Goal: Task Accomplishment & Management: Complete application form

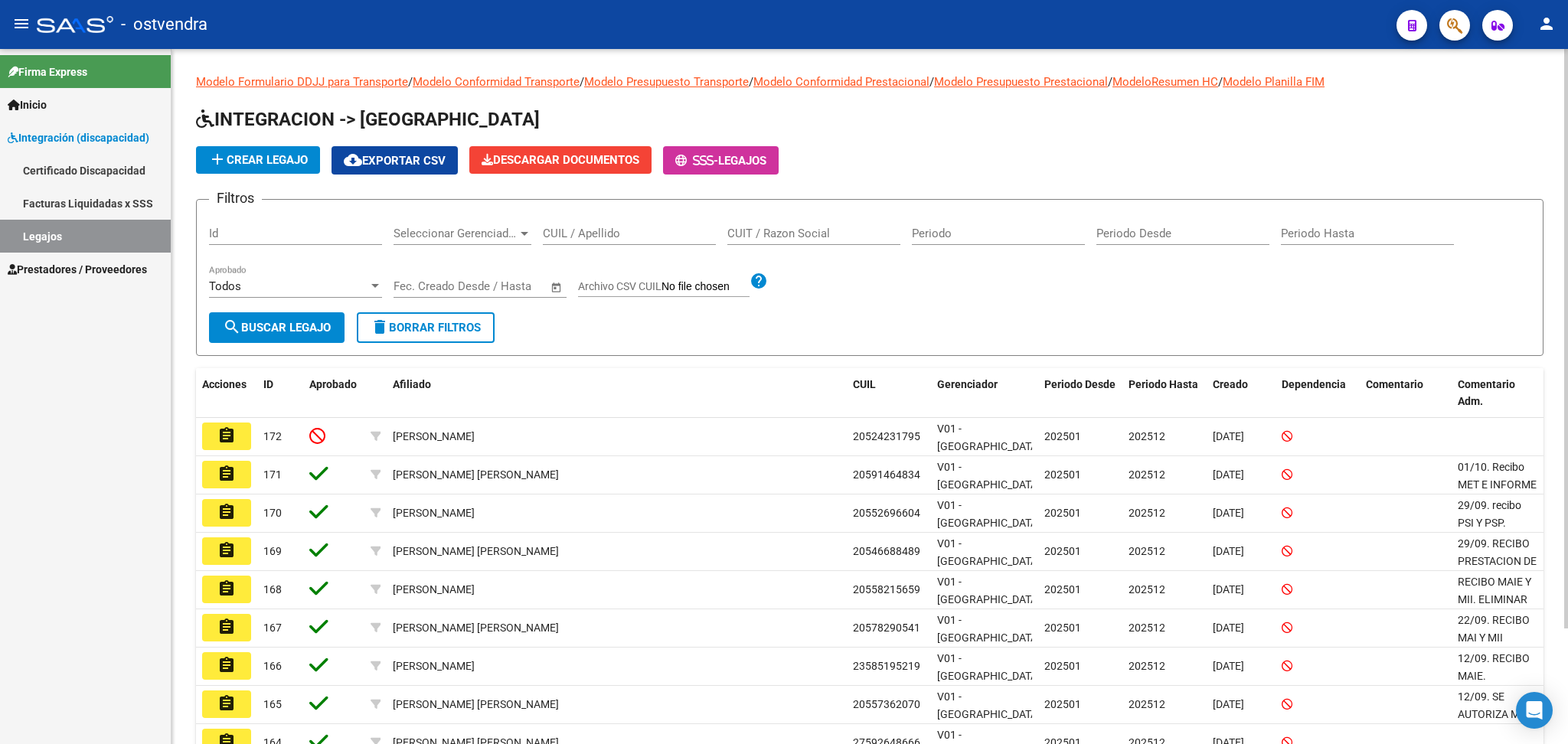
click at [605, 234] on input "CUIL / Apellido" at bounding box center [629, 233] width 173 height 14
type input "formento"
click at [274, 321] on span "search Buscar Legajo" at bounding box center [276, 327] width 108 height 14
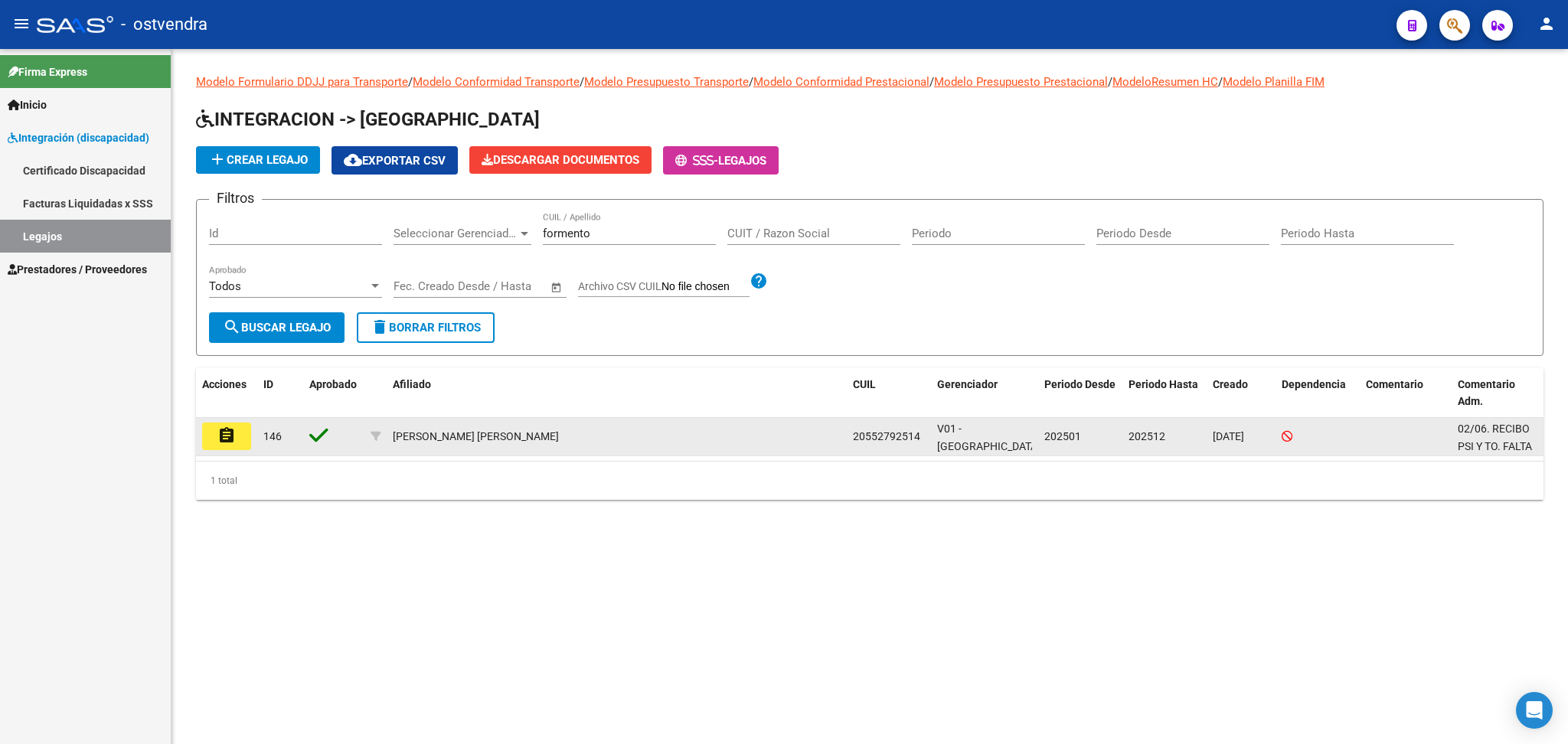
click at [234, 429] on mat-icon "assignment" at bounding box center [227, 436] width 19 height 19
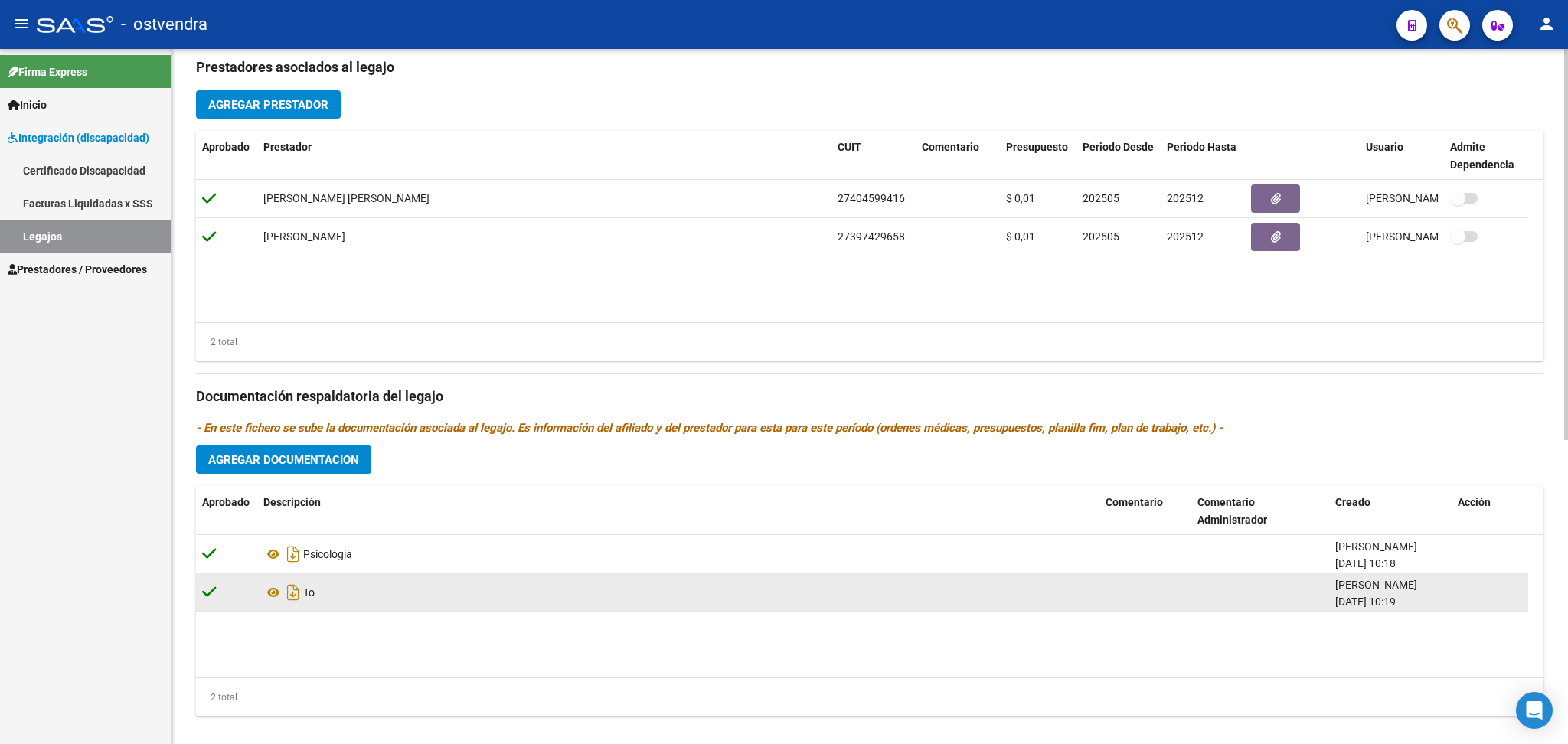
scroll to position [543, 0]
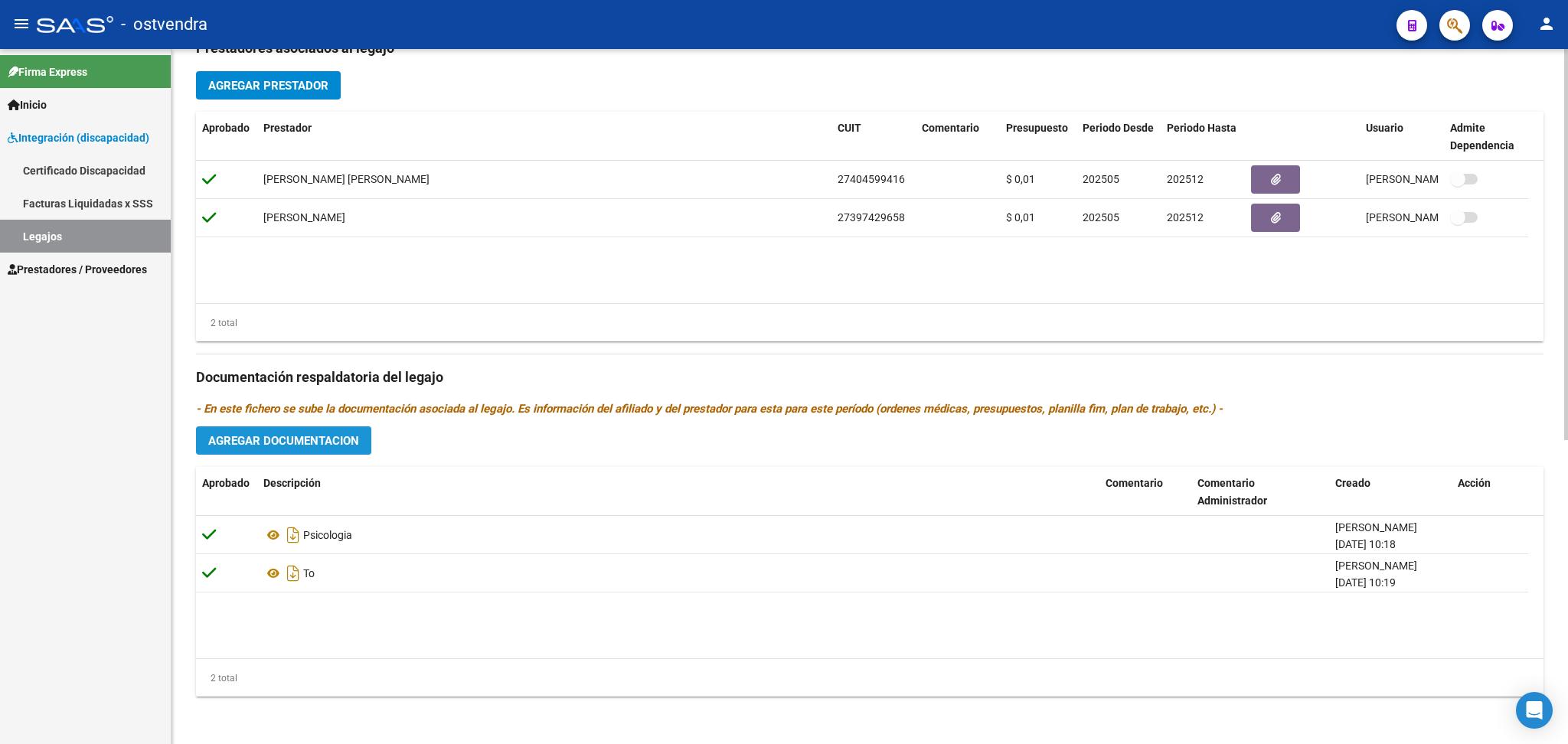
click at [351, 451] on button "Agregar Documentacion" at bounding box center [283, 441] width 175 height 28
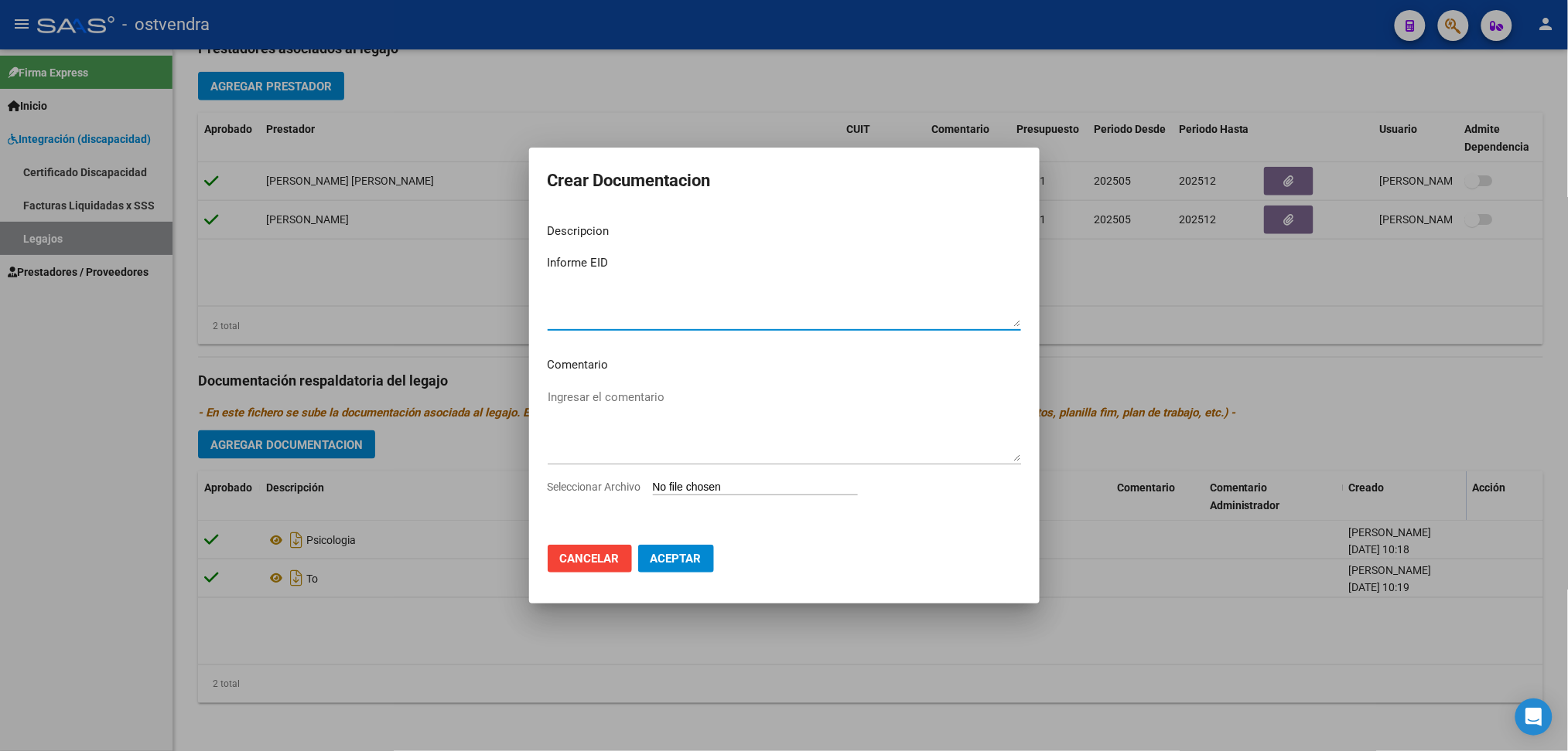
type textarea "Informe EID"
click at [725, 484] on input "Seleccionar Archivo" at bounding box center [755, 487] width 205 height 14
type input "C:\fakepath\[PERSON_NAME] [PERSON_NAME].pdf"
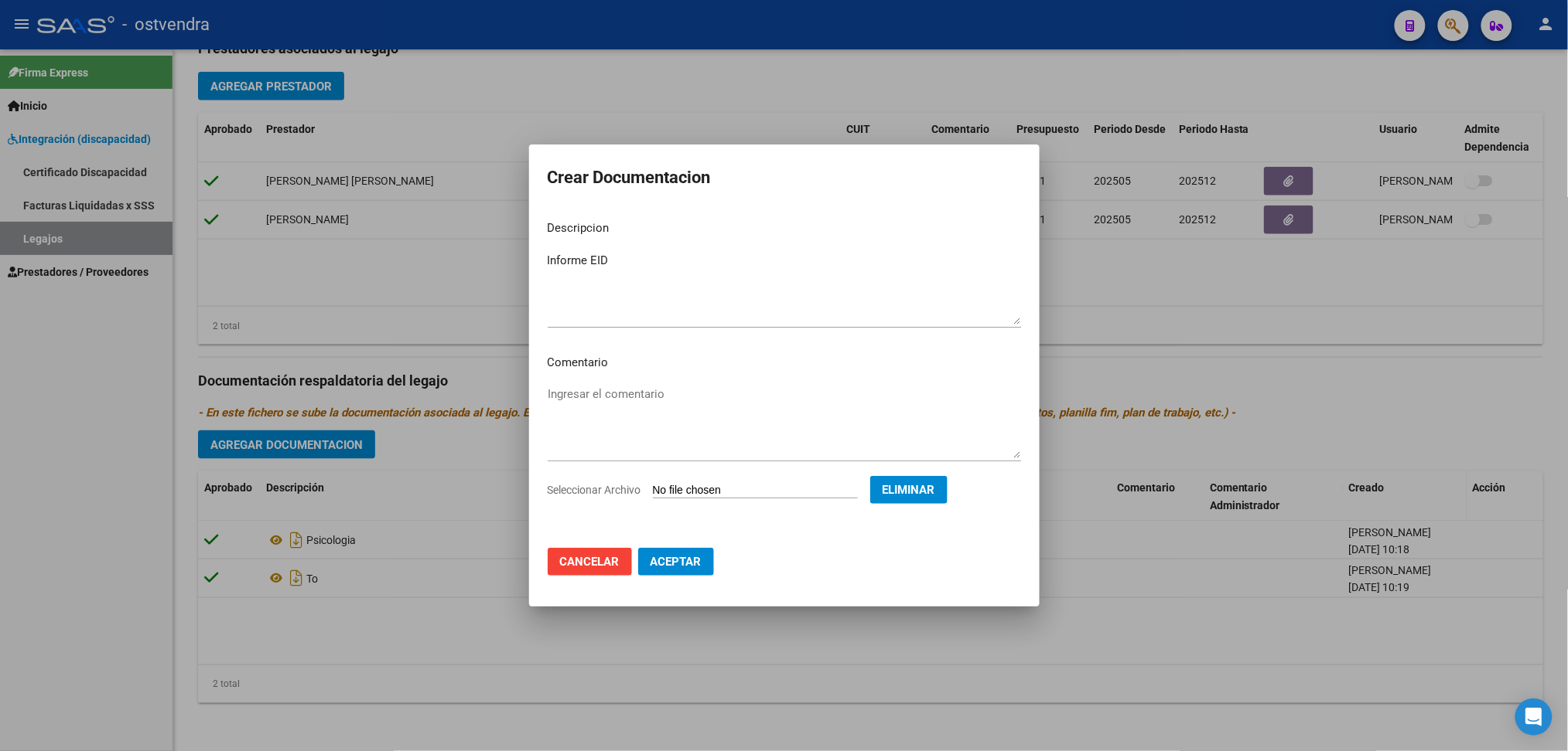
click at [671, 556] on span "Aceptar" at bounding box center [676, 562] width 51 height 14
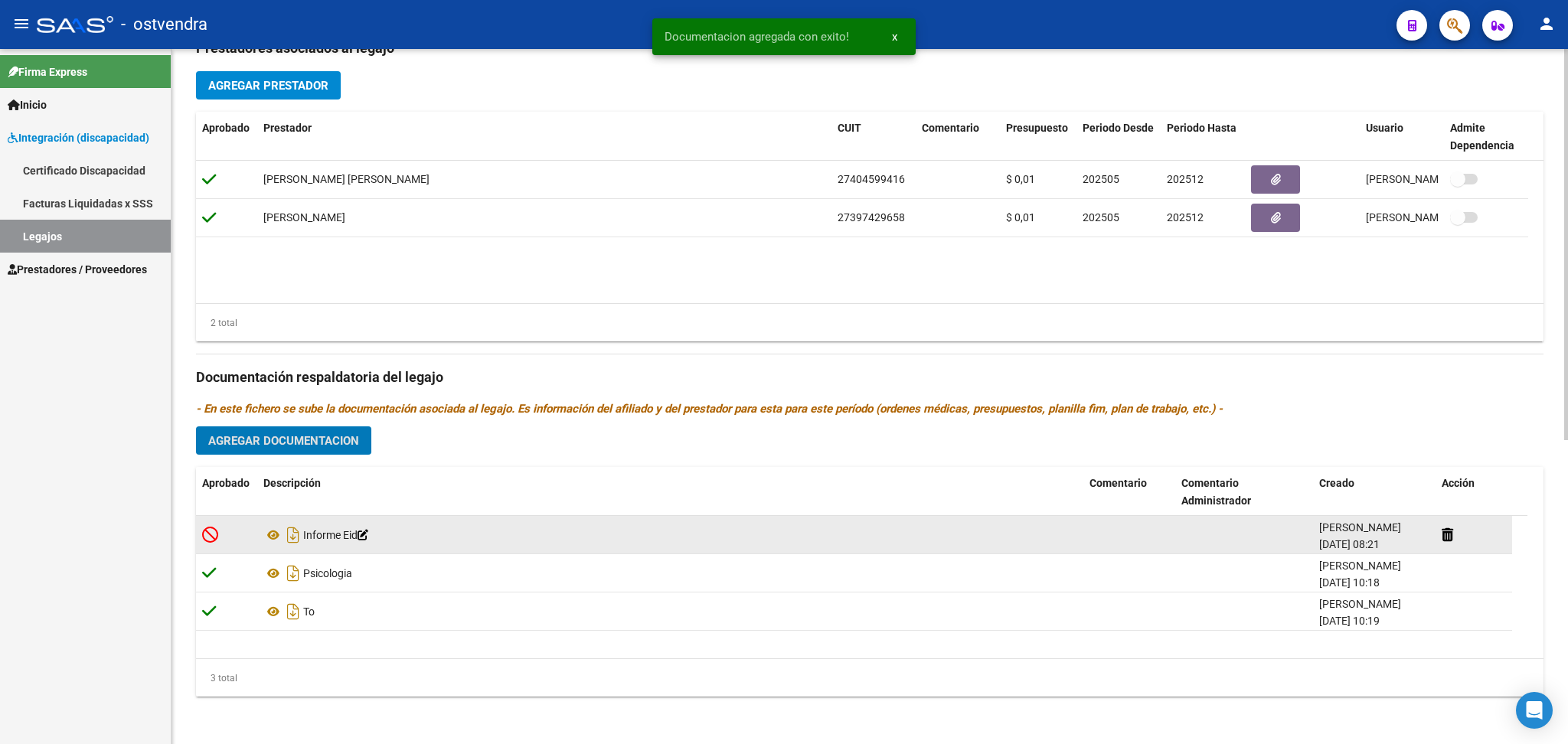
scroll to position [0, 0]
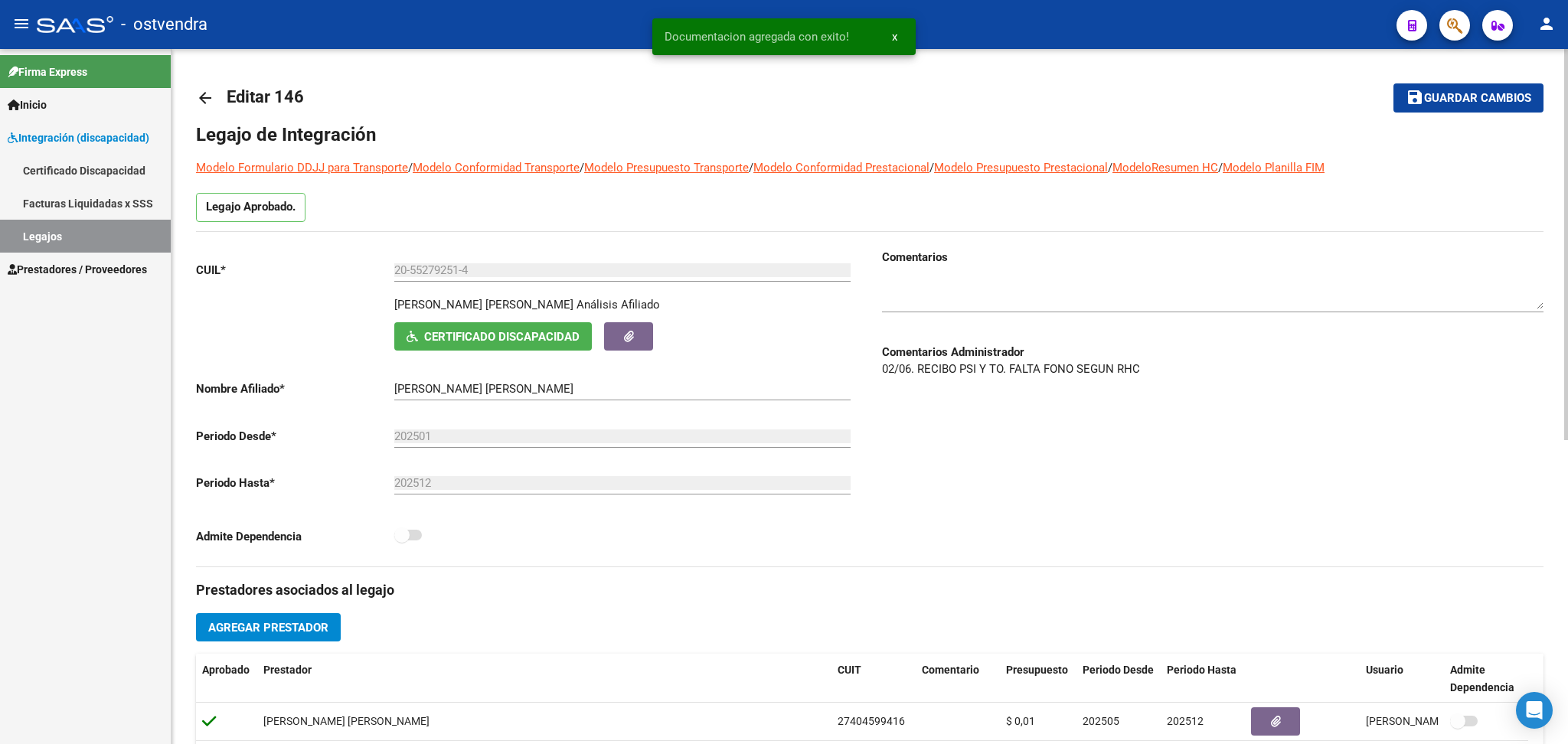
click at [1471, 98] on span "Guardar cambios" at bounding box center [1478, 99] width 107 height 14
click at [196, 88] on mat-icon "arrow_back" at bounding box center [205, 98] width 19 height 19
